Goal: Check status

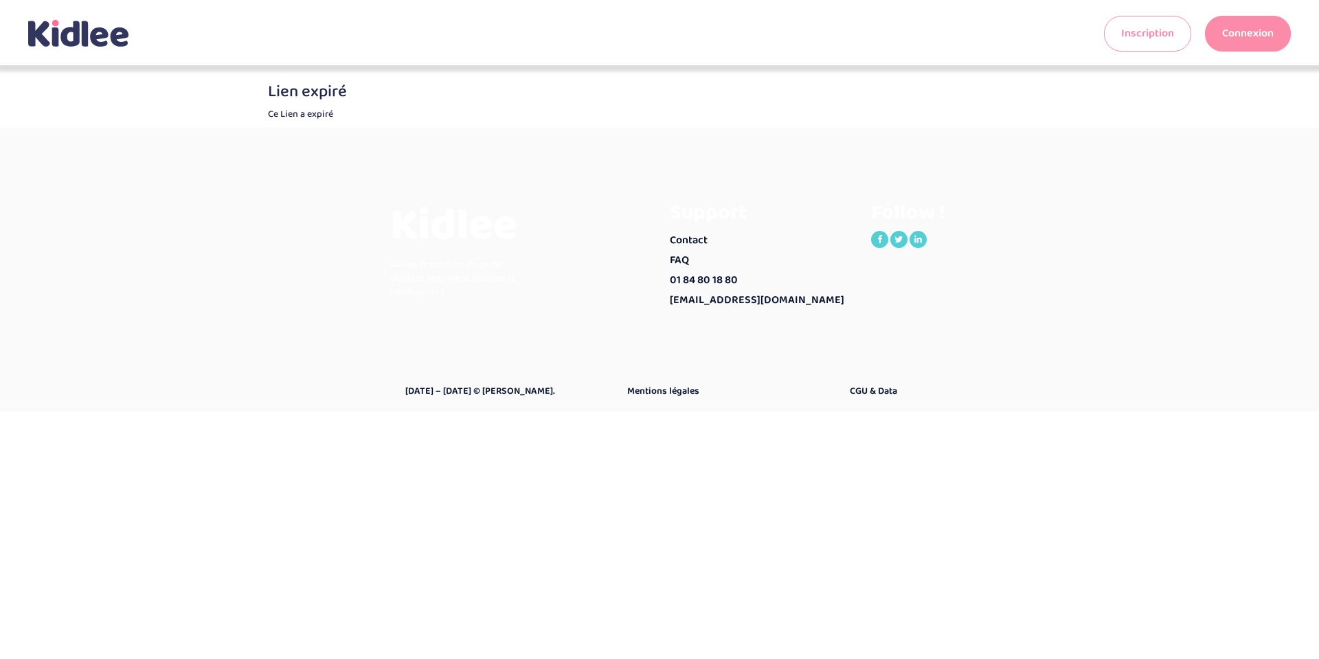
click at [1250, 46] on link "Connexion" at bounding box center [1248, 34] width 86 height 36
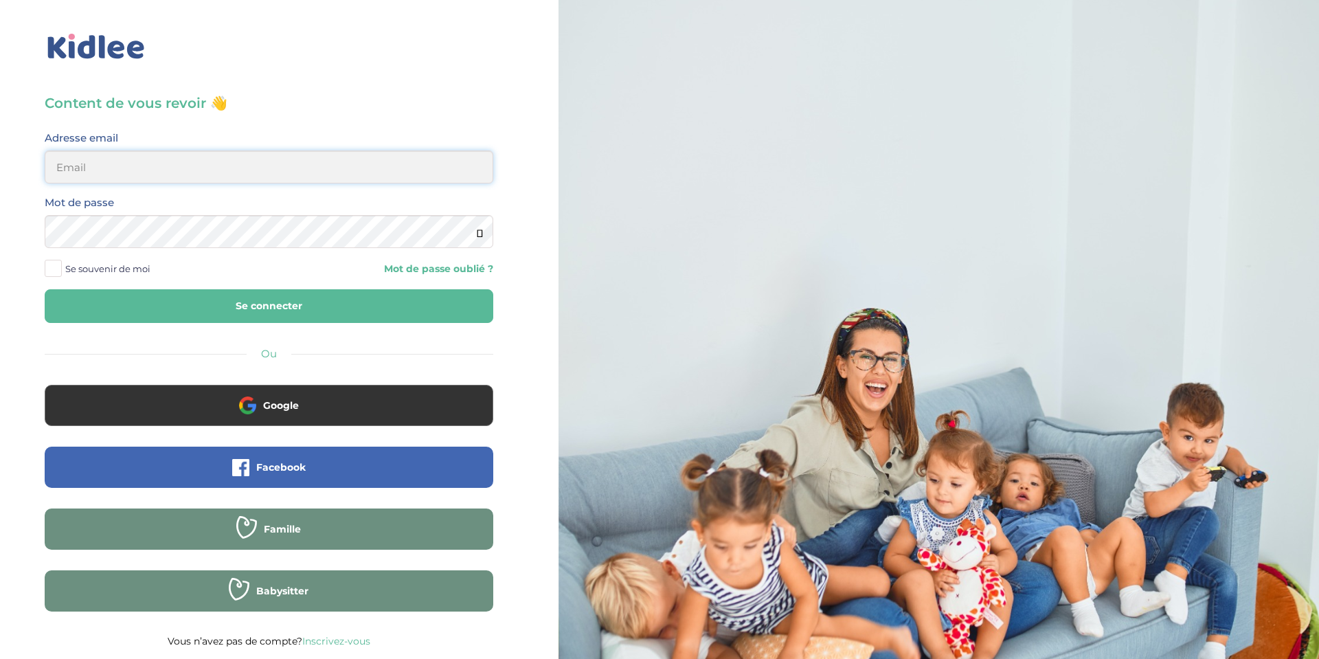
type input "nicolaschapuzet@gmail.com"
click at [376, 289] on button "Se connecter" at bounding box center [269, 306] width 449 height 34
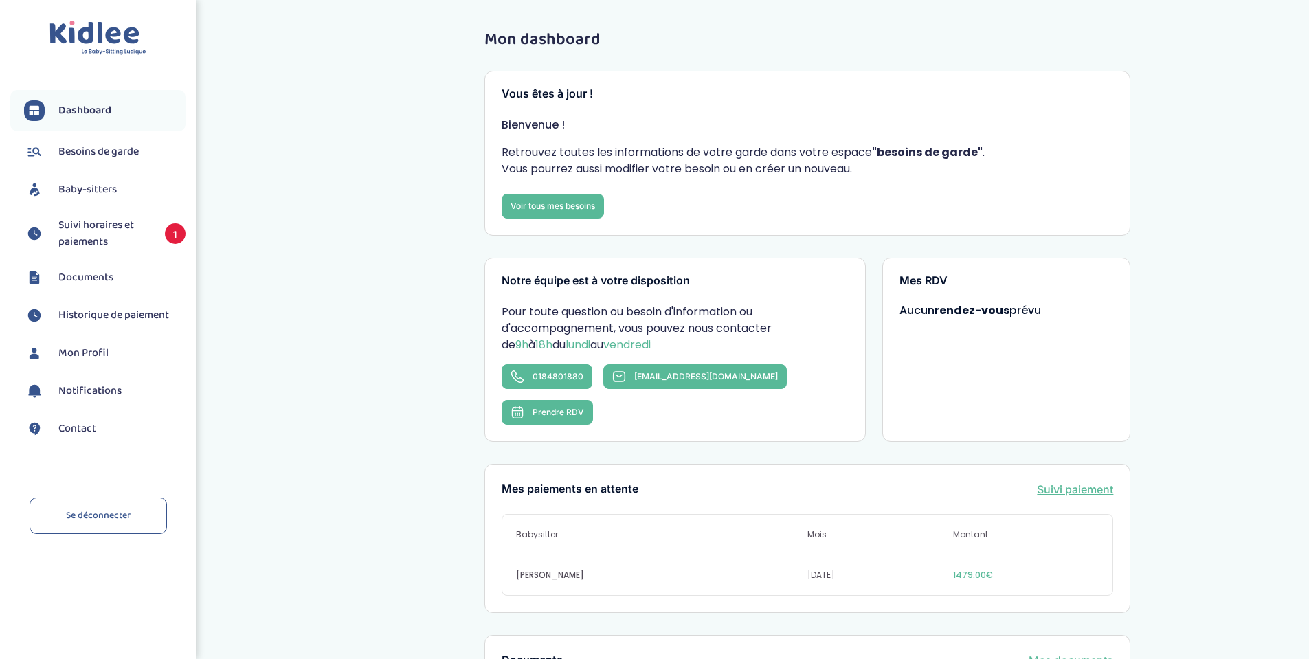
click at [104, 241] on span "Suivi horaires et paiements" at bounding box center [104, 233] width 93 height 33
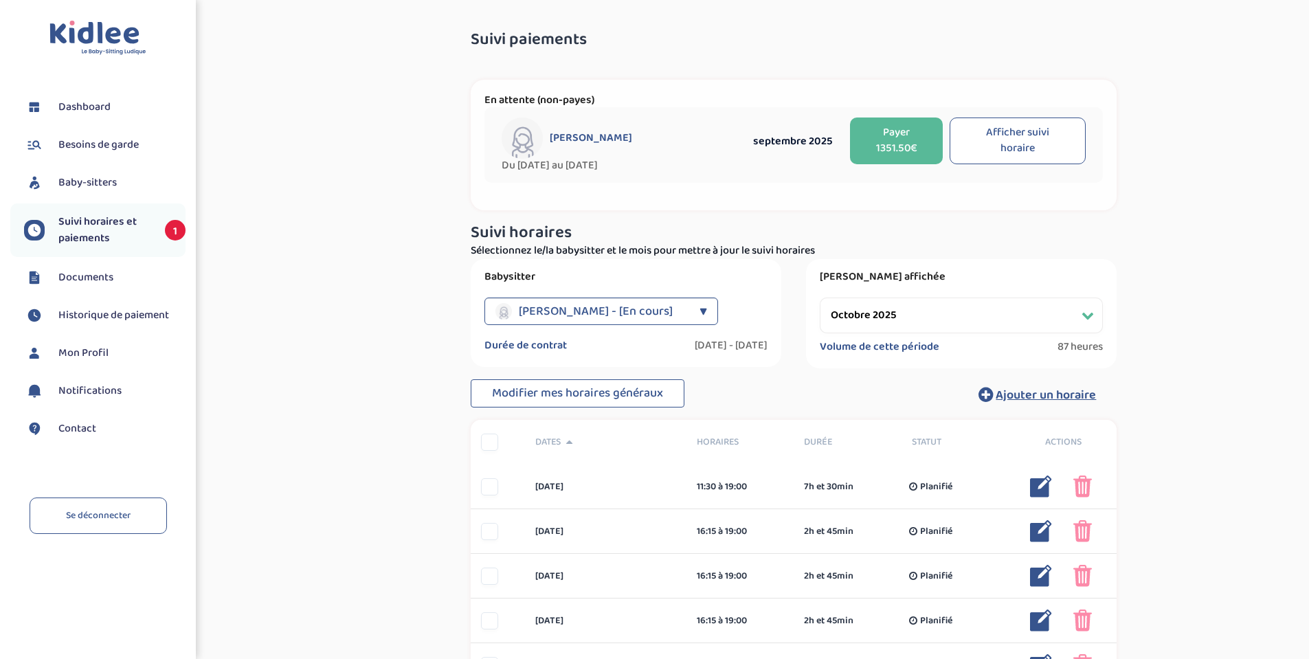
click at [1024, 146] on button "Afficher suivi horaire" at bounding box center [1017, 140] width 136 height 47
select select "septembre 2025"
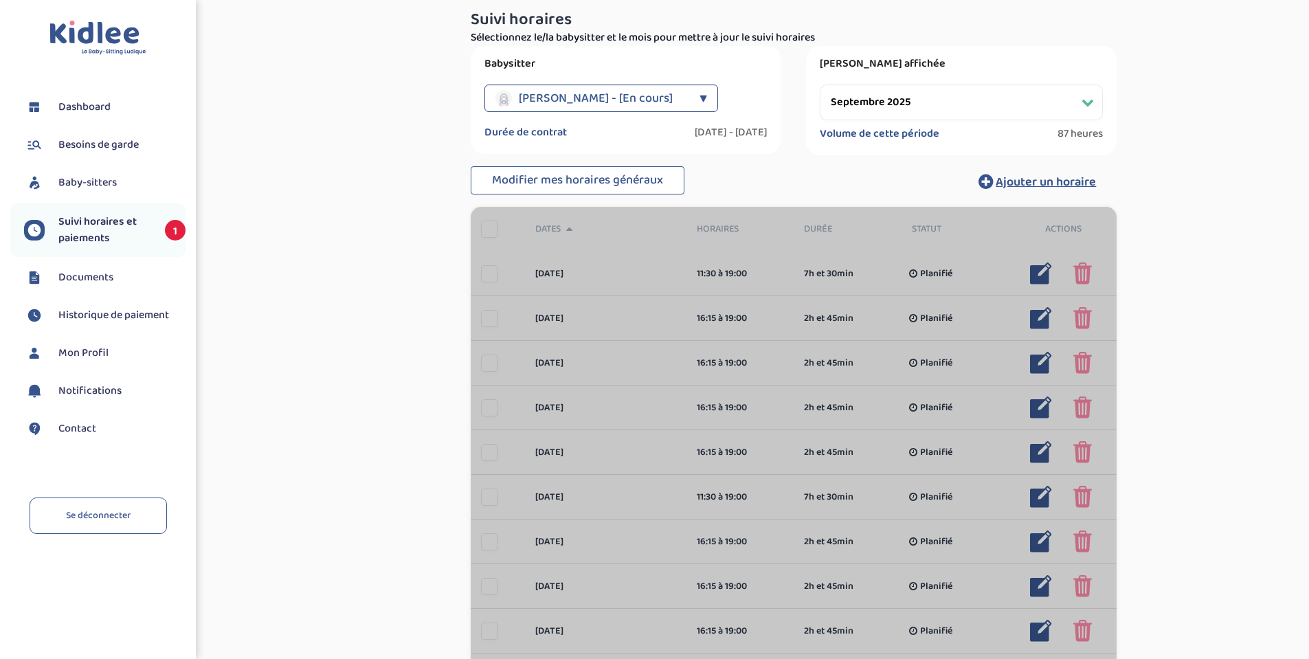
scroll to position [224, 0]
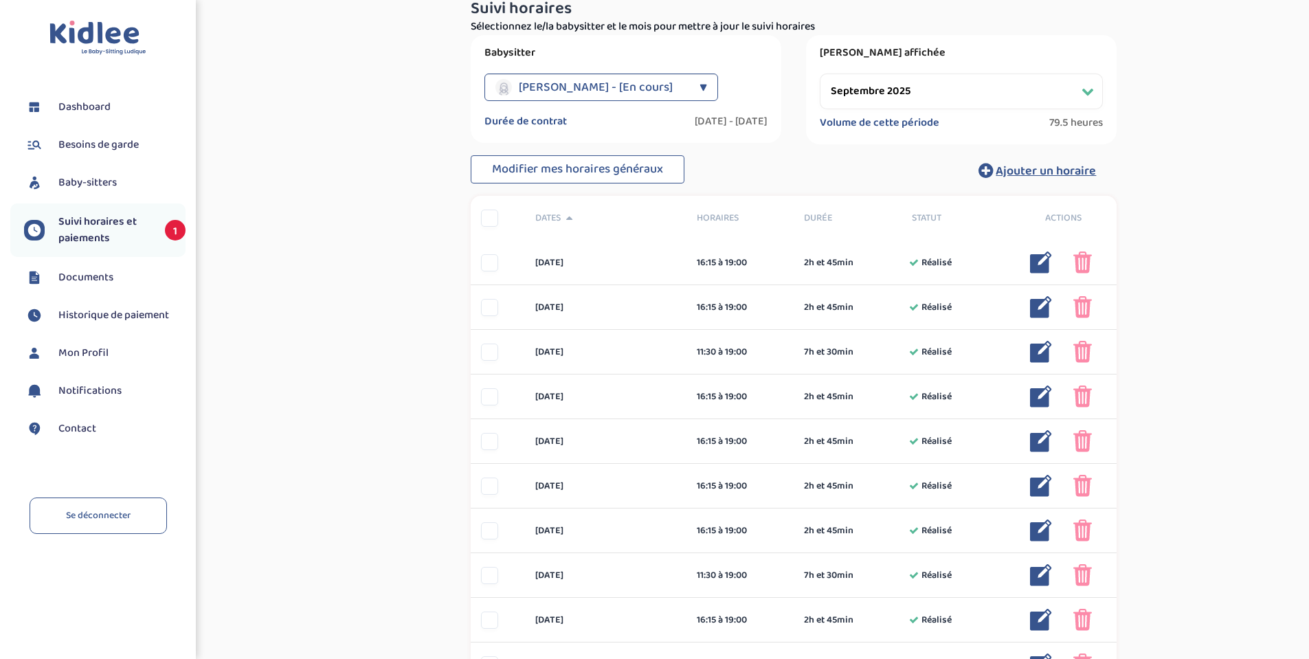
click at [116, 319] on span "Historique de paiement" at bounding box center [113, 315] width 111 height 16
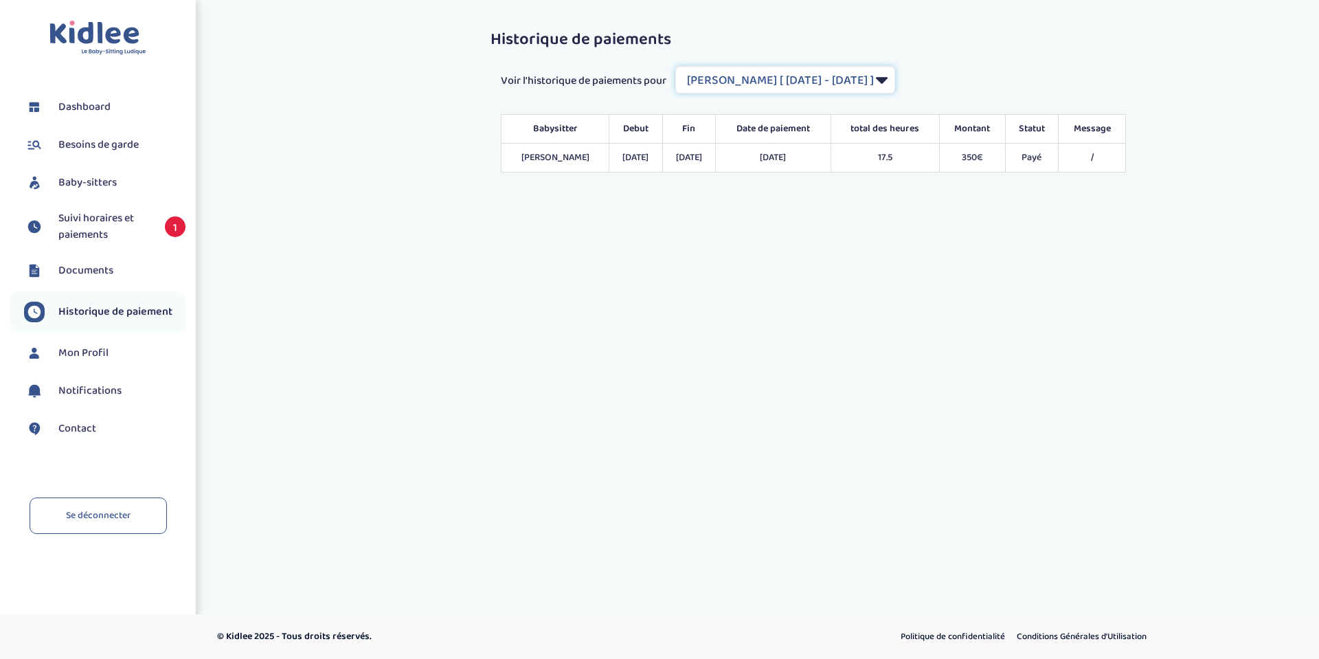
click at [761, 80] on select "Filtrer par Contrat [PERSON_NAME] [ [DATE] - [DATE] ] [PERSON_NAME] [ [DATE] - …" at bounding box center [785, 79] width 220 height 27
select select "1666"
click at [677, 66] on select "Filtrer par Contrat Lounici Celia [ 2021-09-06 - 2022-07-08 ] Adjaho Moufidath …" at bounding box center [785, 79] width 220 height 27
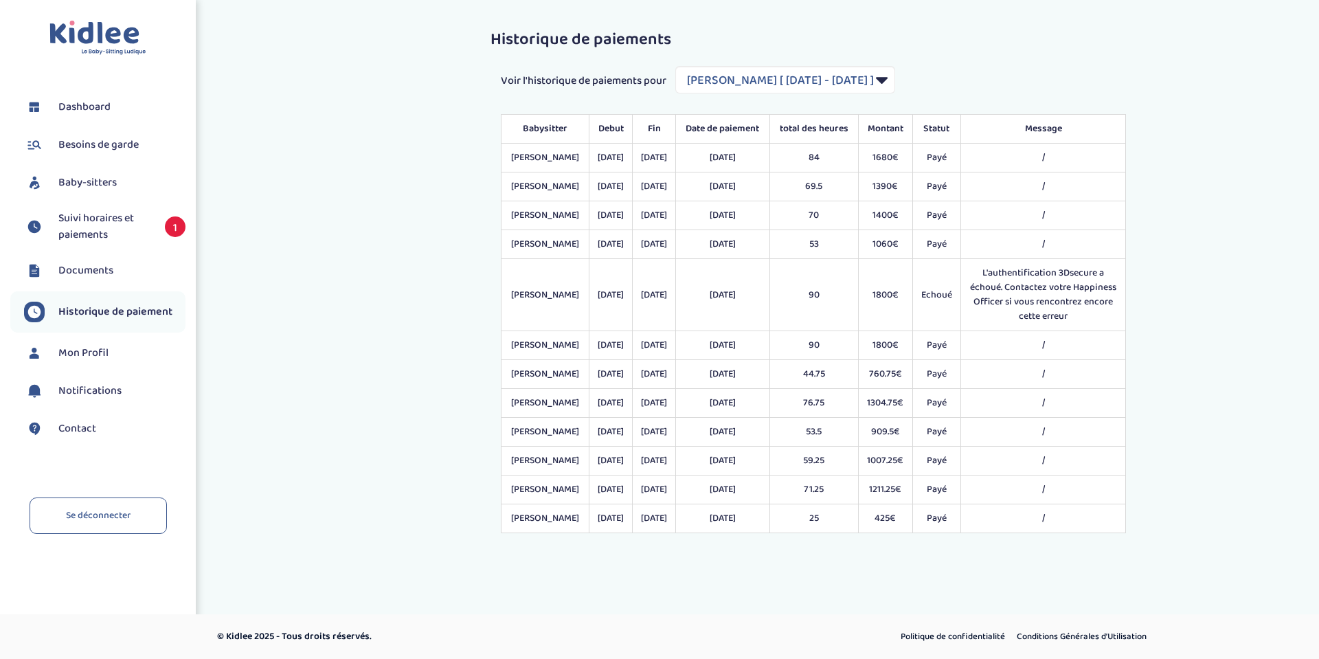
click at [86, 216] on span "Suivi horaires et paiements" at bounding box center [104, 226] width 93 height 33
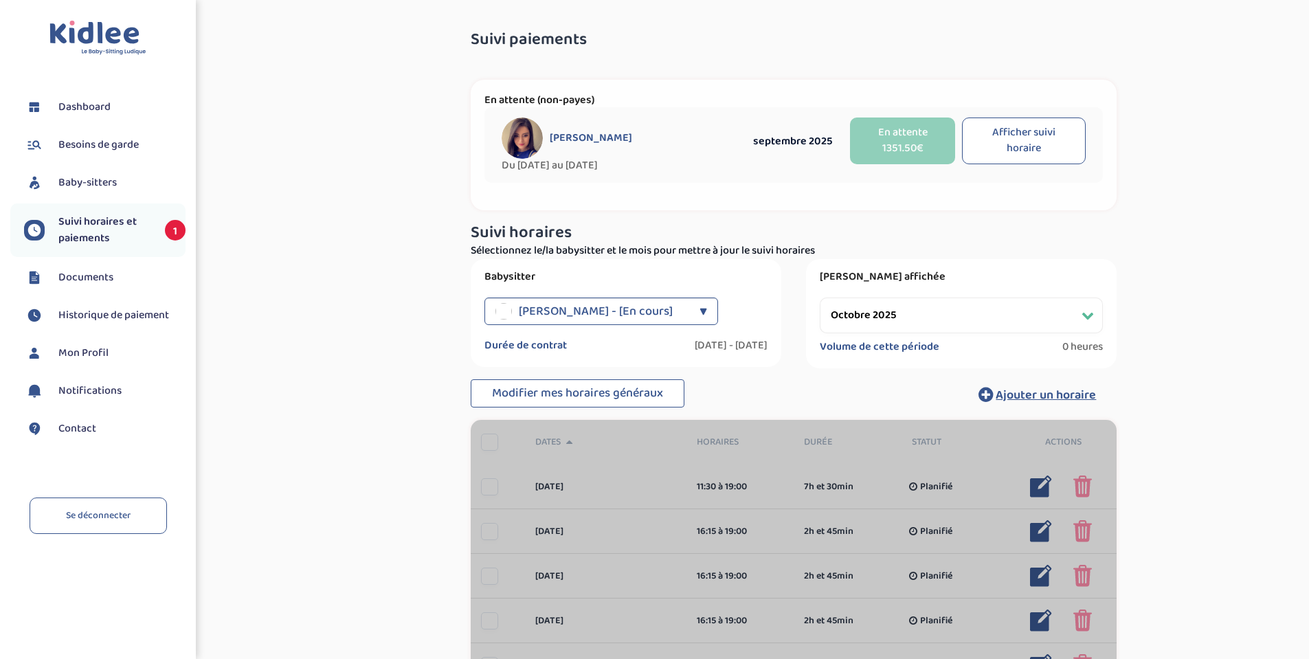
select select "octobre 2025"
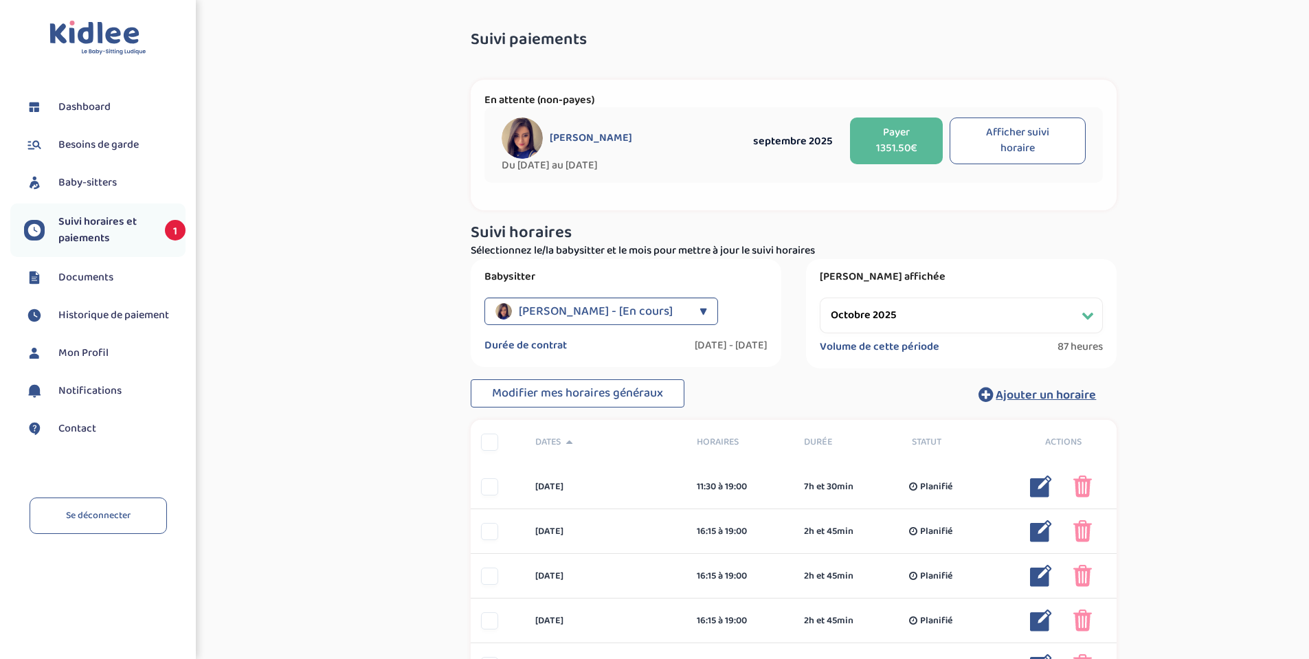
click at [155, 230] on link "Suivi horaires et paiements 1" at bounding box center [104, 230] width 161 height 33
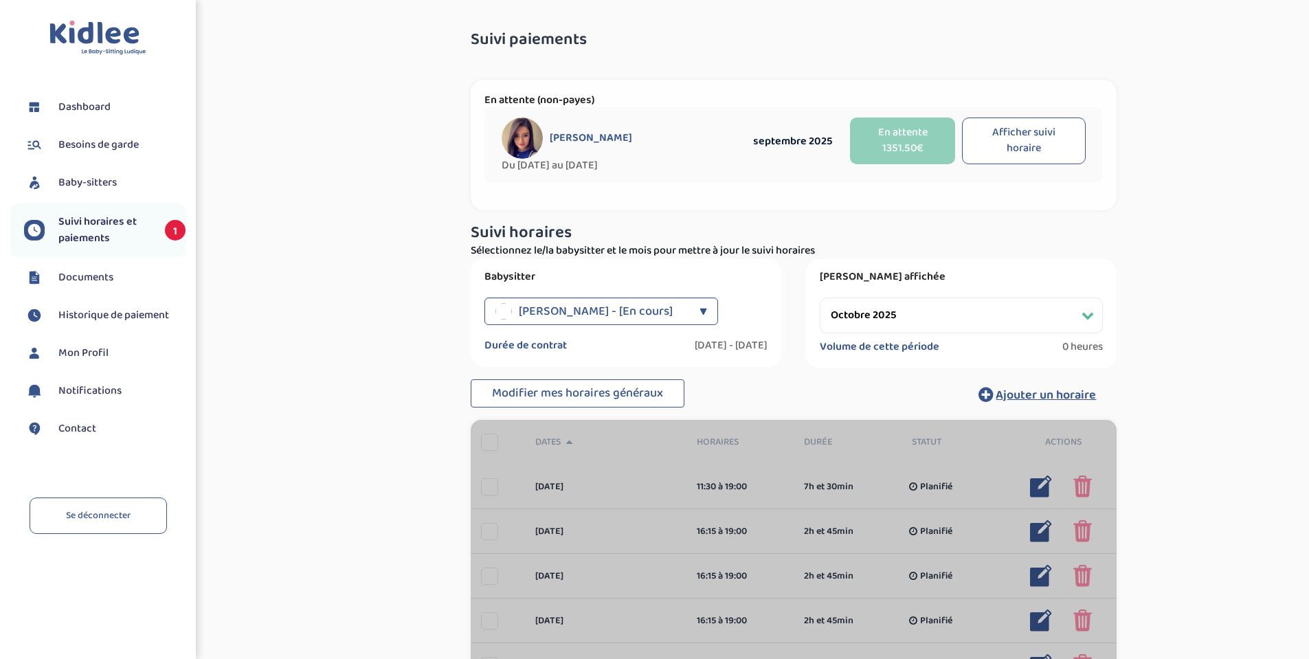
select select "octobre 2025"
